Goal: Information Seeking & Learning: Compare options

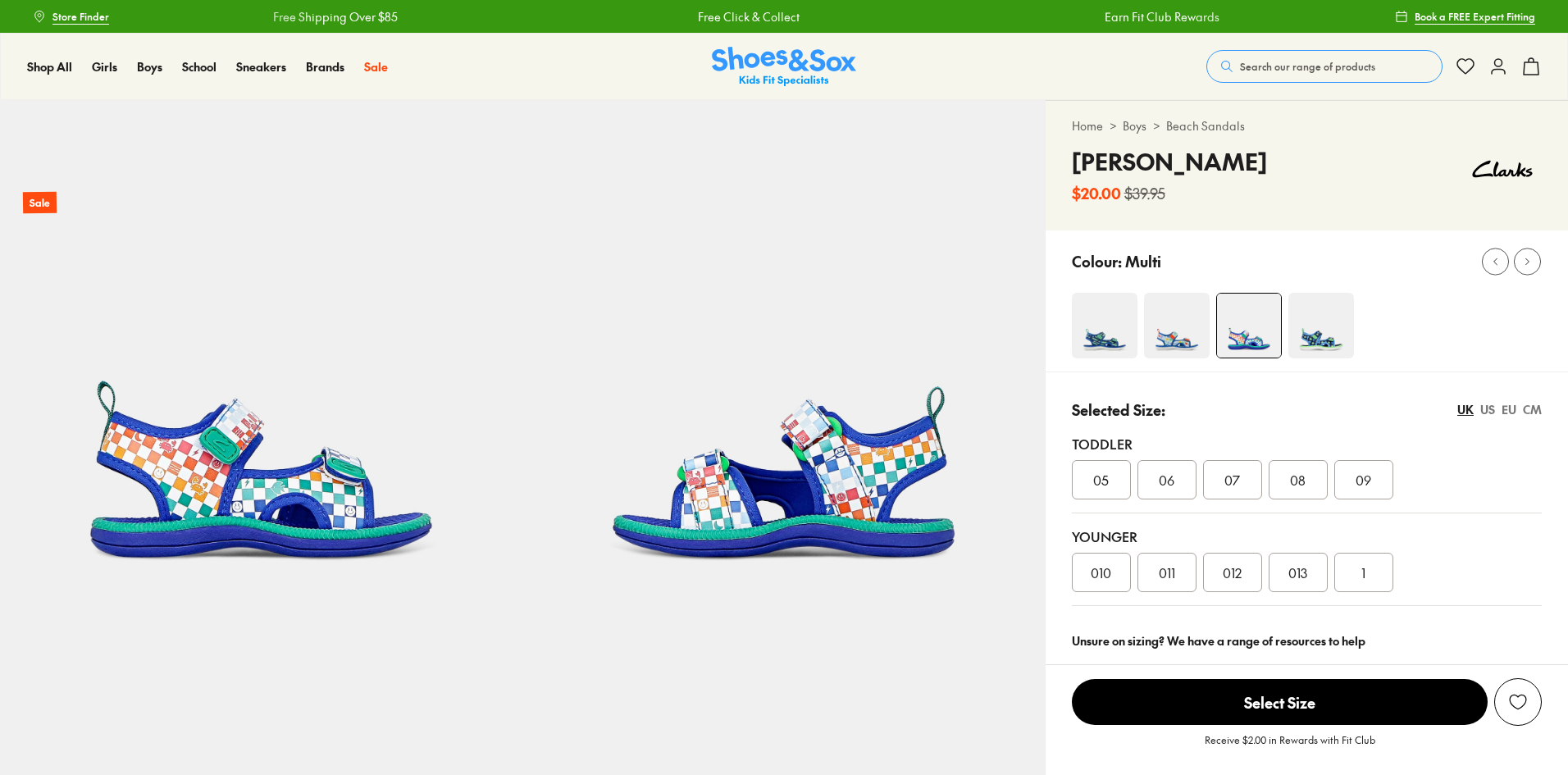
select select "*"
click at [1315, 312] on img at bounding box center [1321, 325] width 66 height 66
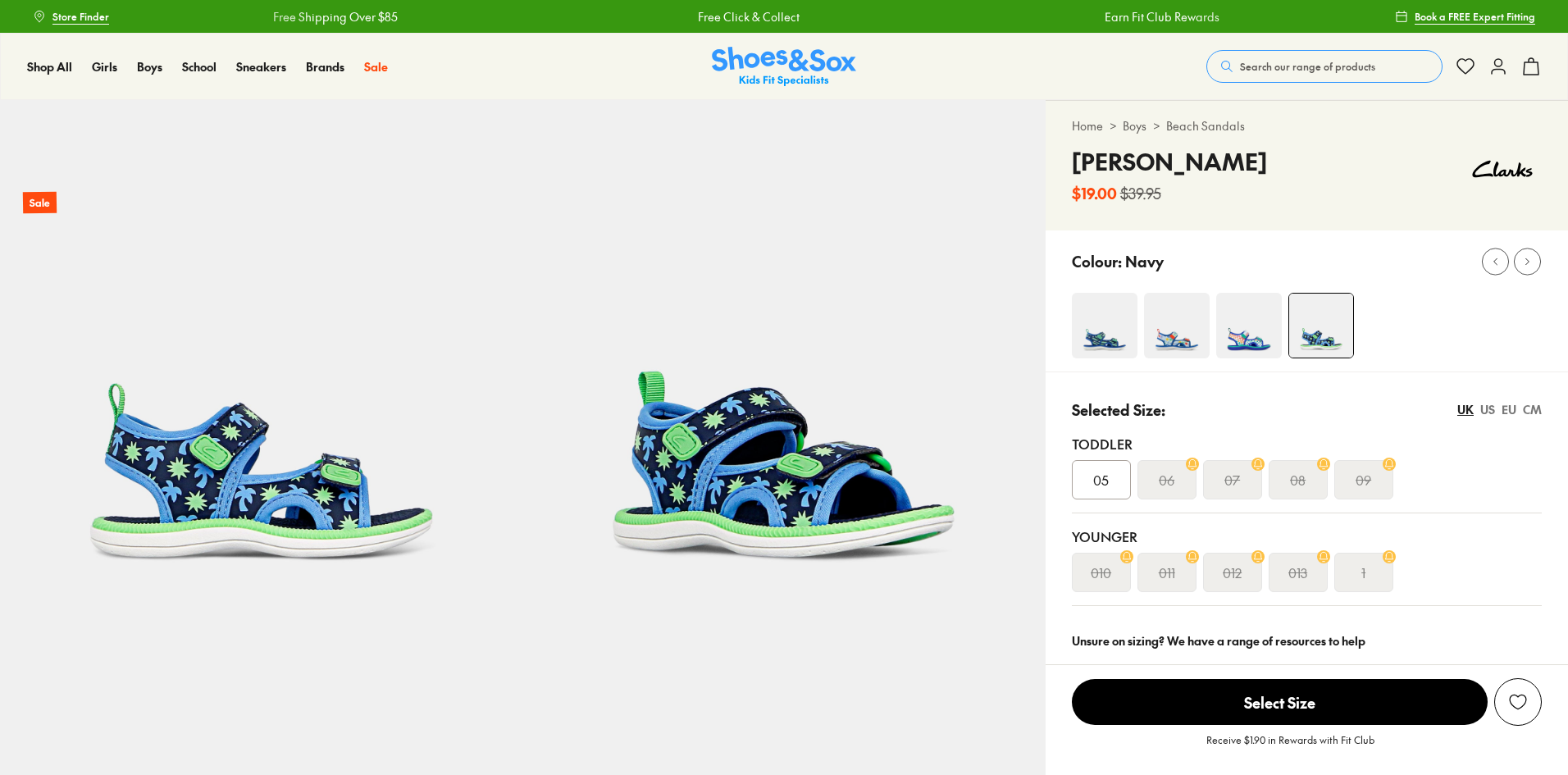
select select "*"
click at [1172, 325] on img at bounding box center [1177, 325] width 66 height 66
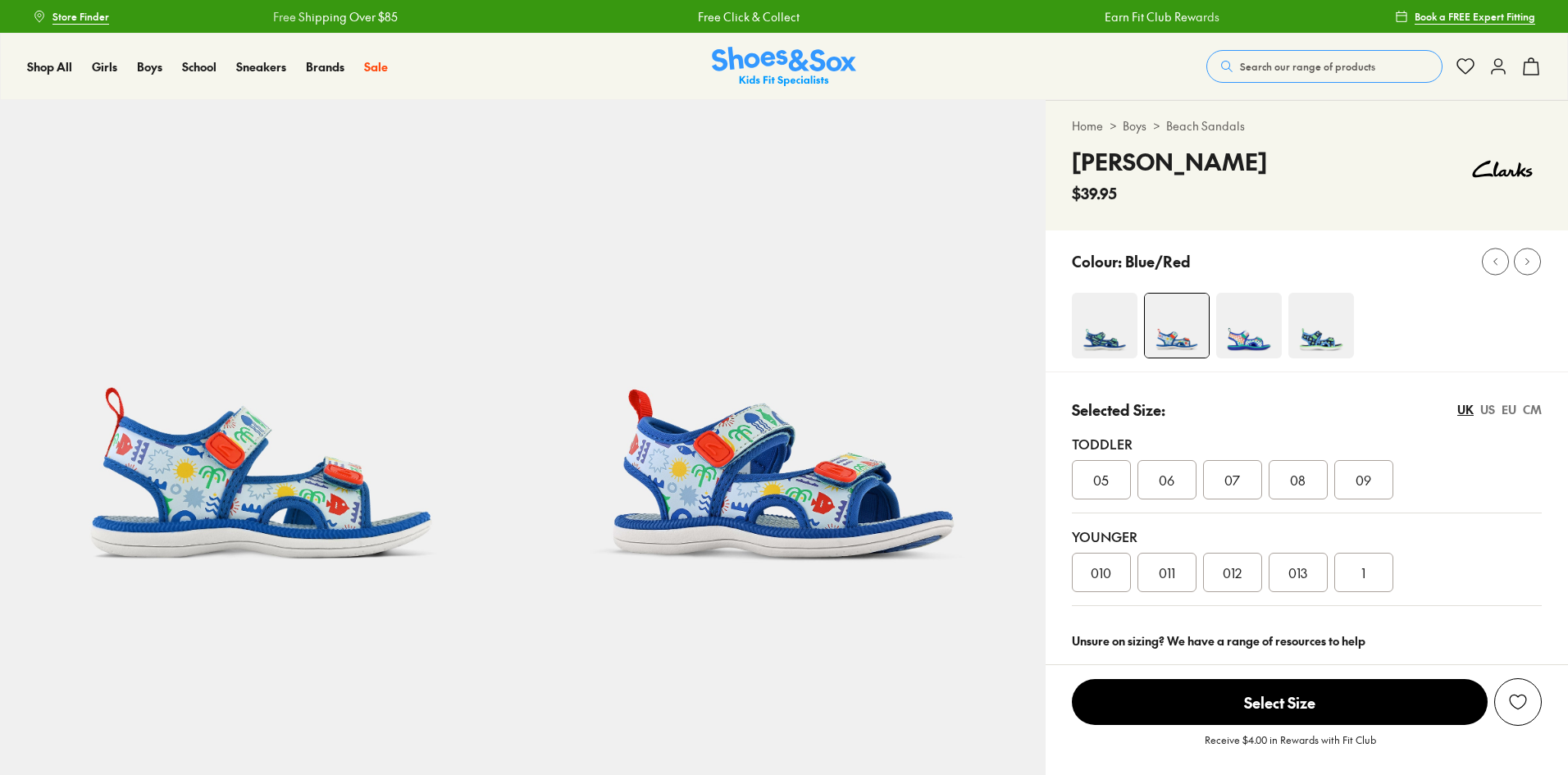
select select "*"
click at [1119, 331] on img at bounding box center [1104, 325] width 66 height 66
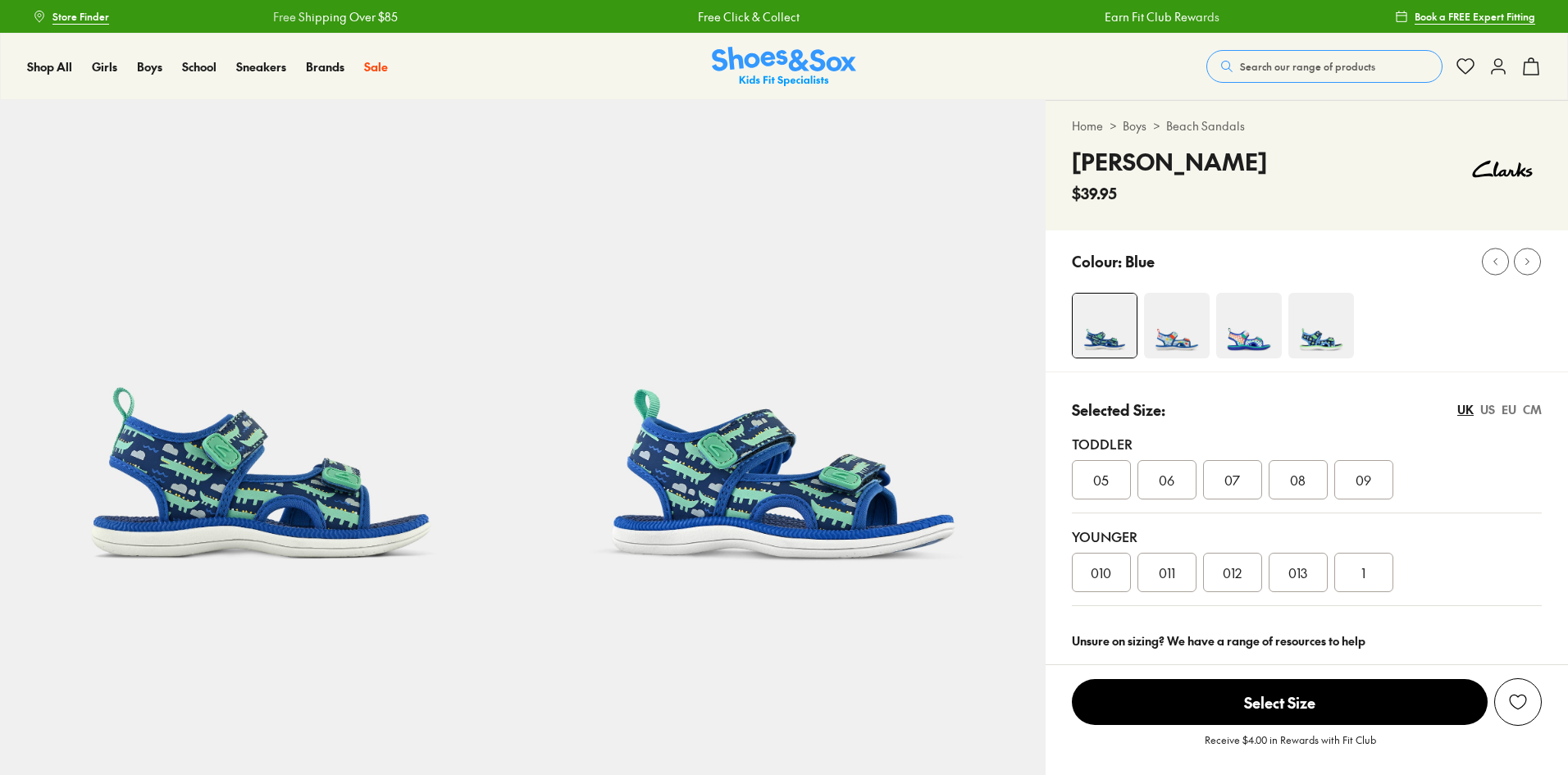
select select "*"
